Goal: Find specific page/section: Find specific page/section

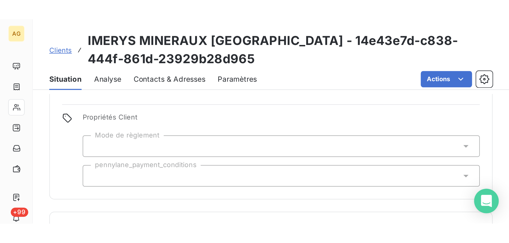
scroll to position [22, 0]
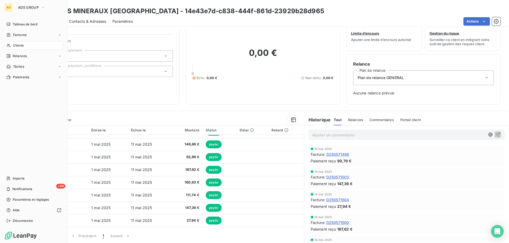
click at [20, 46] on span "Clients" at bounding box center [18, 45] width 11 height 5
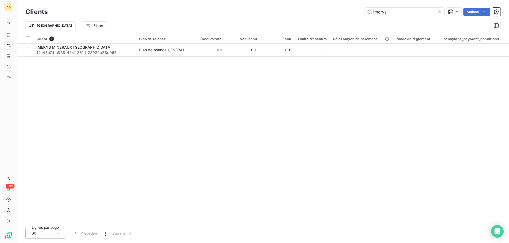
drag, startPoint x: 392, startPoint y: 12, endPoint x: 346, endPoint y: 12, distance: 46.1
click at [263, 12] on div "imerys Actions" at bounding box center [277, 12] width 446 height 8
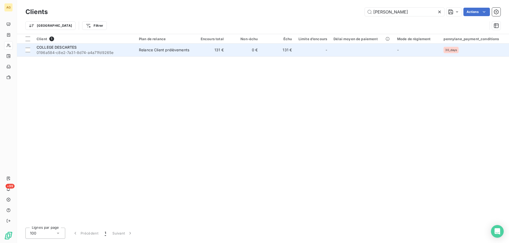
type input "[PERSON_NAME]"
click at [66, 50] on span "0196a584-c8e2-7a31-8d74-a4a71fd9265e" at bounding box center [85, 52] width 96 height 5
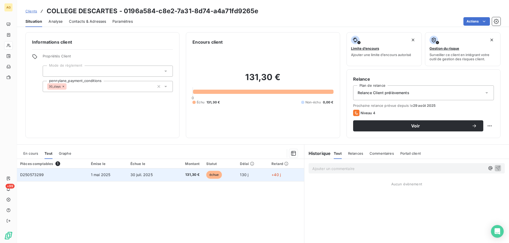
click at [31, 105] on span "D250573299" at bounding box center [32, 175] width 24 height 5
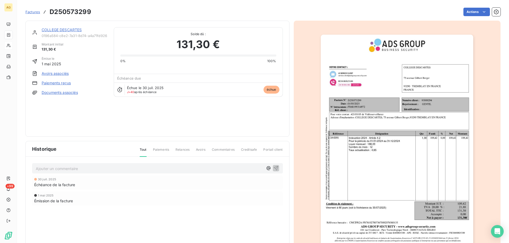
click at [59, 29] on link "COLLEGE DESCARTES" at bounding box center [62, 30] width 40 height 5
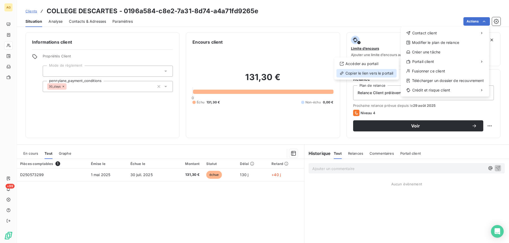
click at [263, 74] on div "Copier le lien vers le portail" at bounding box center [366, 73] width 60 height 8
